Goal: Use online tool/utility: Utilize a website feature to perform a specific function

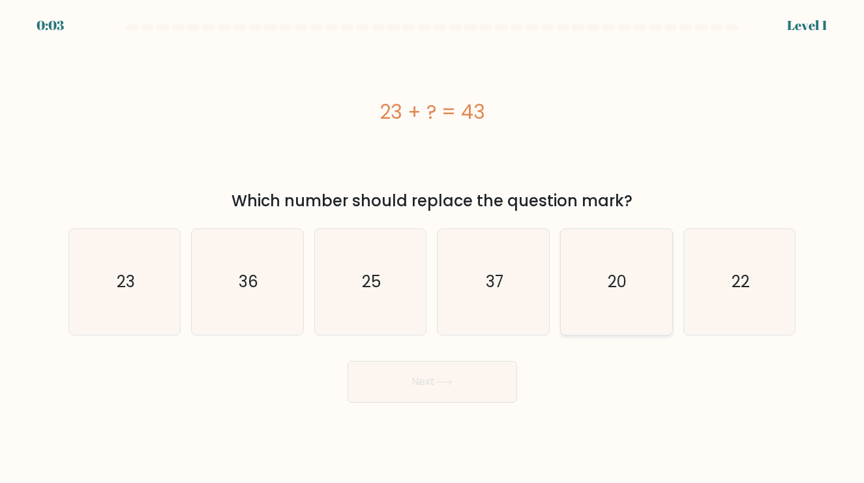
click at [669, 261] on icon "20" at bounding box center [616, 282] width 106 height 106
click at [433, 248] on input "e. 20" at bounding box center [432, 244] width 1 height 7
radio input "true"
click at [474, 393] on button "Next" at bounding box center [433, 382] width 170 height 42
click at [599, 0] on div "EXPIRED Level 1" at bounding box center [432, 8] width 864 height 16
